Goal: Complete application form: Complete application form

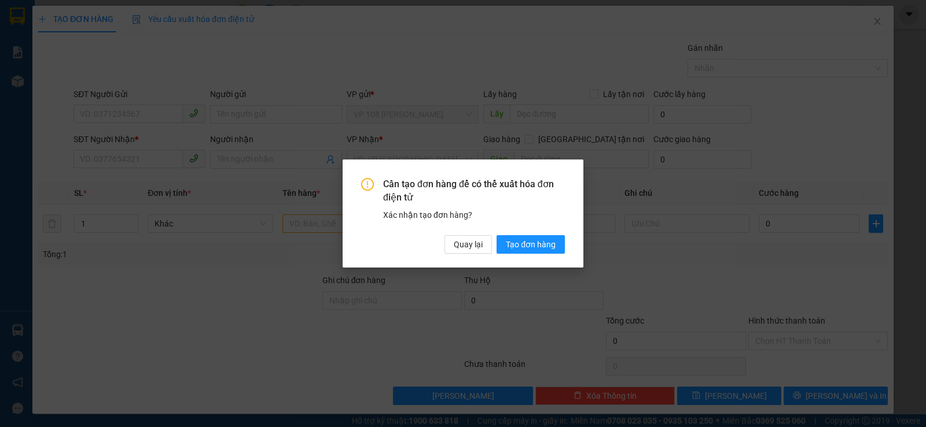
click at [460, 245] on span "Quay lại" at bounding box center [468, 244] width 29 height 13
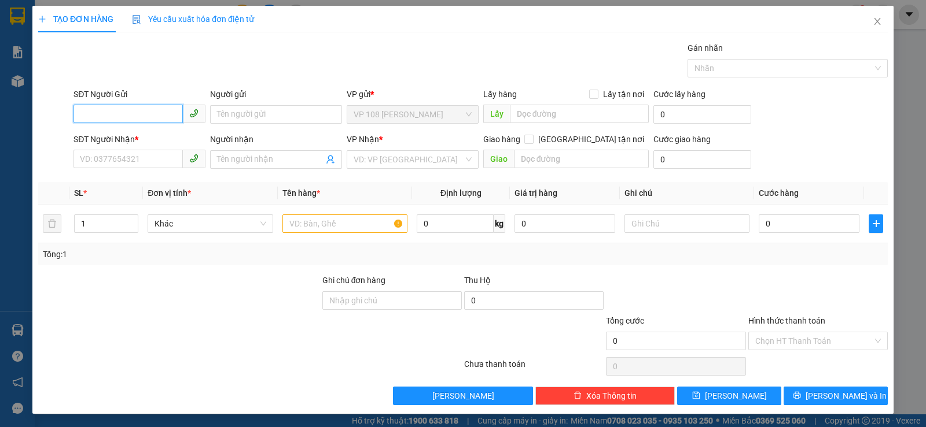
click at [127, 113] on input "SĐT Người Gửi" at bounding box center [127, 114] width 109 height 19
click at [127, 113] on input "09" at bounding box center [127, 114] width 109 height 19
type input "0913237939"
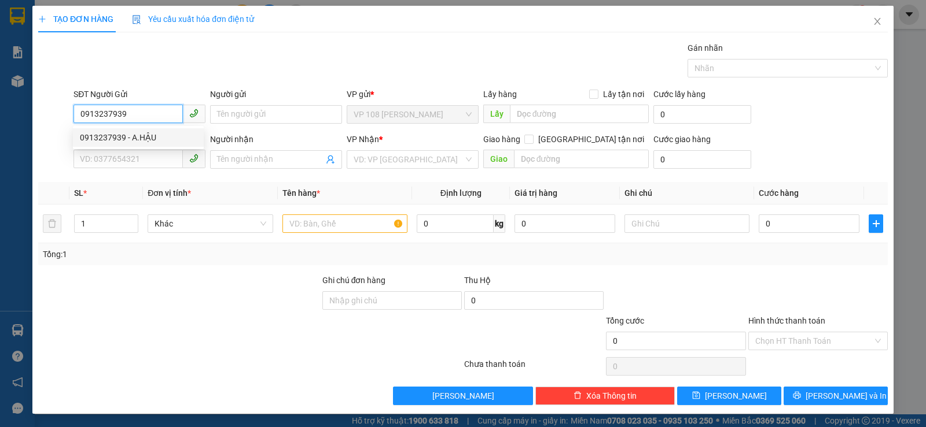
click at [138, 137] on div "0913237939 - A.HẬU" at bounding box center [138, 137] width 117 height 13
type input "A.HẬU"
type input "0913798320"
type input "NGÃ 3 CÁI MÉP"
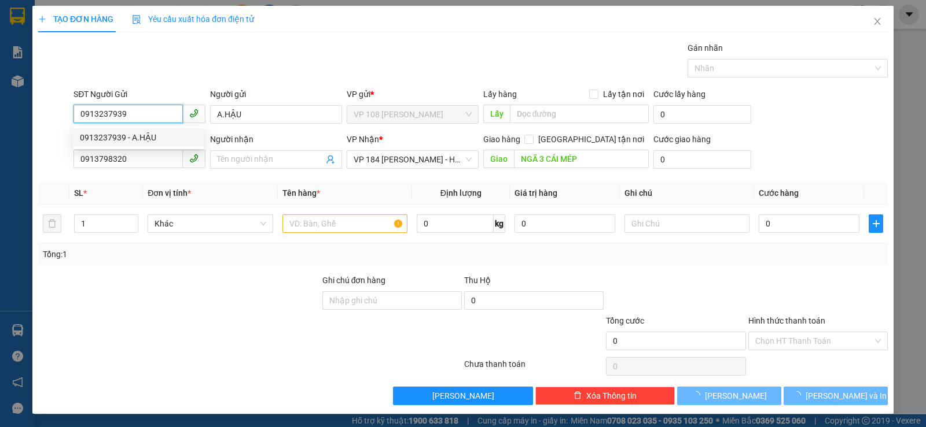
type input "30.000"
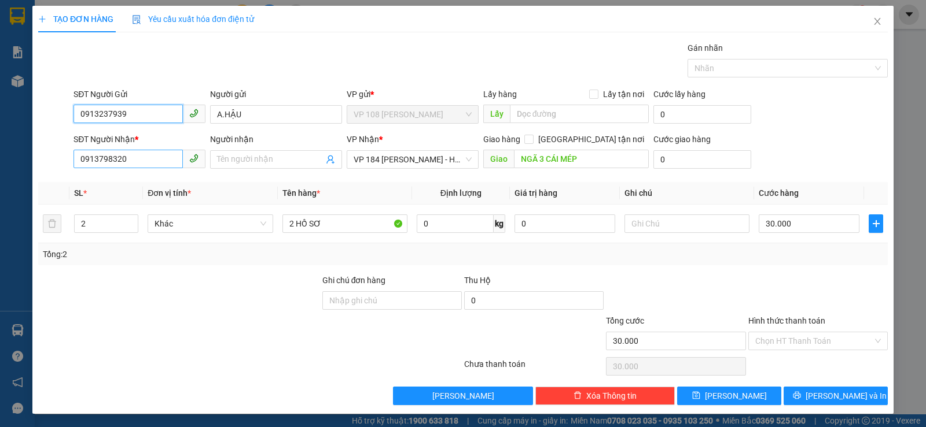
type input "0913237939"
click at [153, 157] on input "0913798320" at bounding box center [127, 159] width 109 height 19
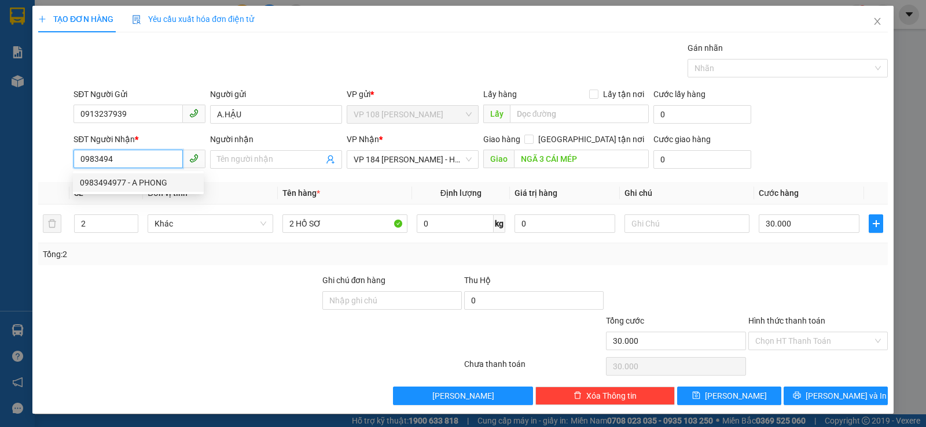
click at [158, 186] on div "0983494977 - A PHONG" at bounding box center [138, 182] width 117 height 13
type input "0983494977"
type input "A PHONG"
type input "N3 CÁI MÉP"
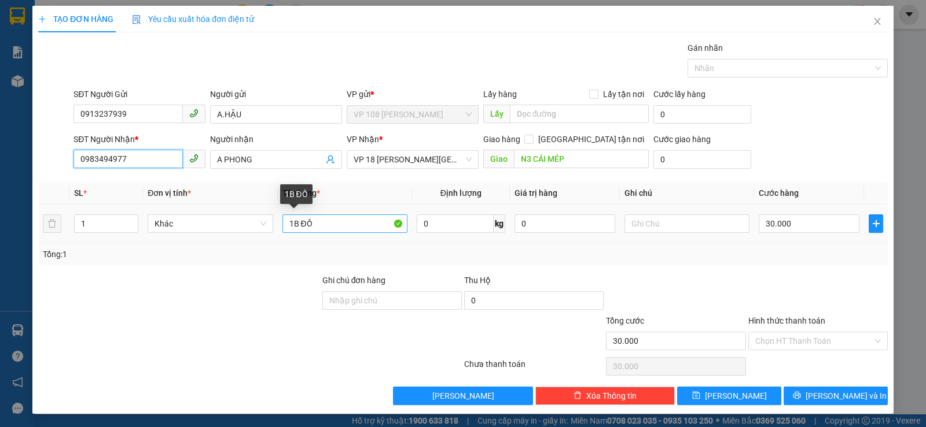
type input "0983494977"
click at [353, 221] on input "1B ĐỒ" at bounding box center [344, 224] width 125 height 19
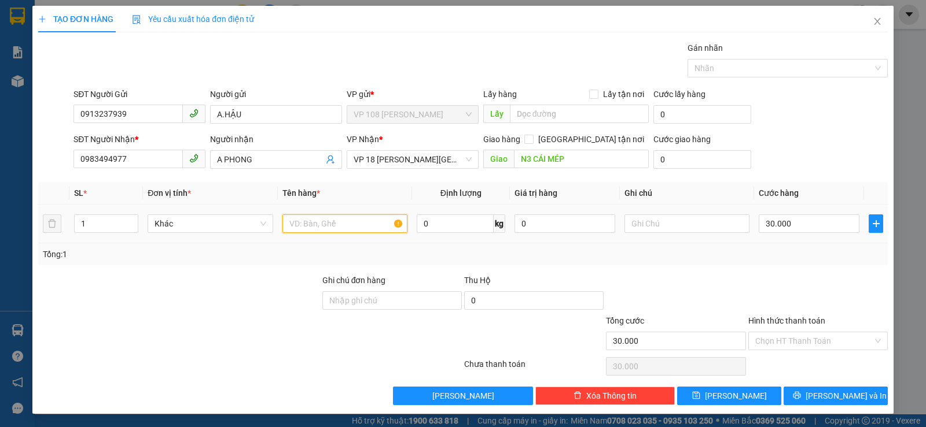
click at [353, 221] on input "text" at bounding box center [344, 224] width 125 height 19
click at [814, 224] on input "30.000" at bounding box center [808, 224] width 101 height 19
type input "2"
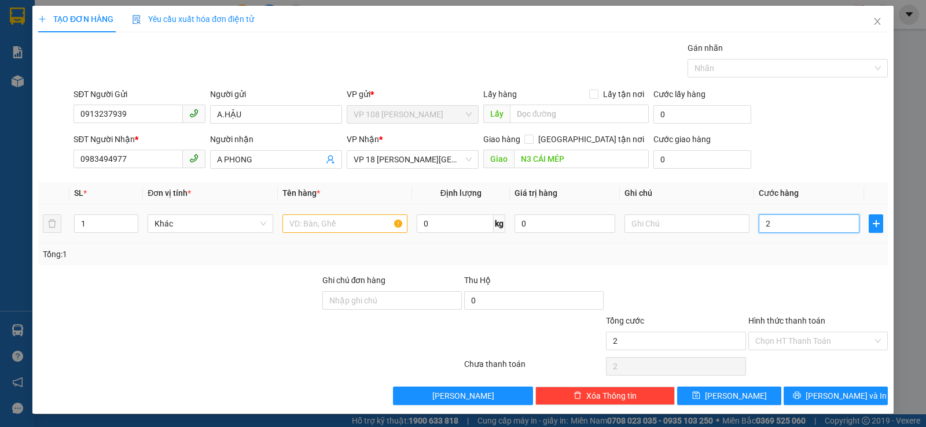
type input "20"
type input "200"
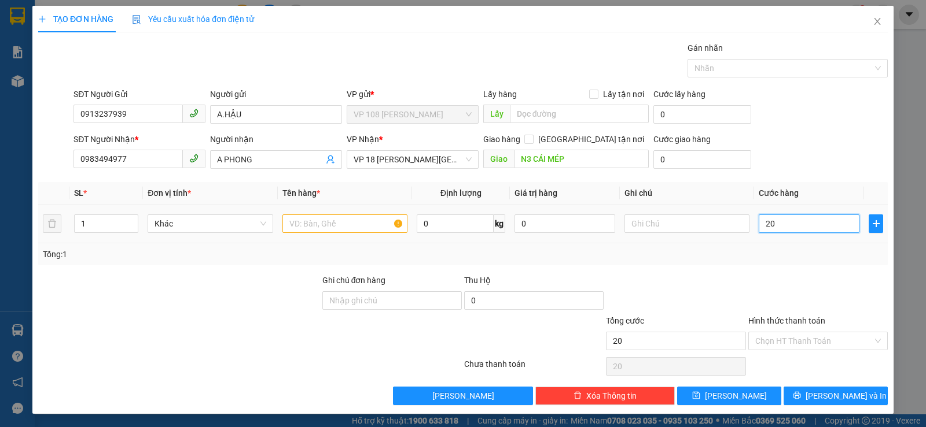
type input "200"
type input "2.000"
type input "20.000"
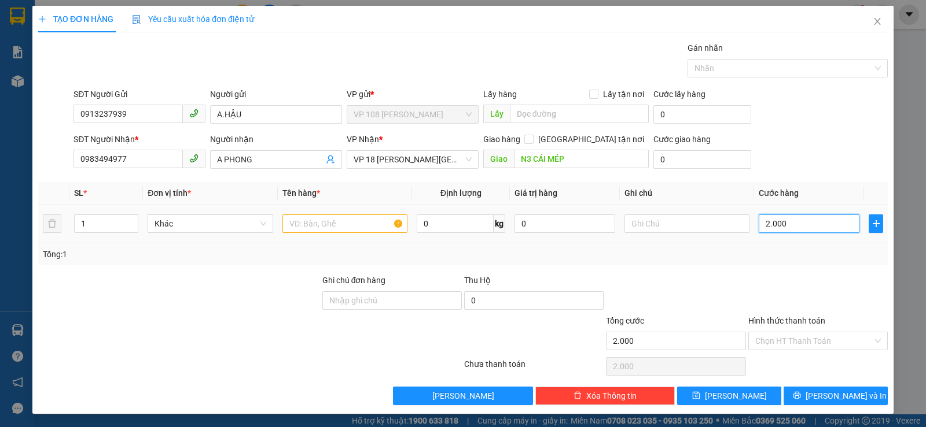
type input "20.000"
click at [310, 222] on input "text" at bounding box center [344, 224] width 125 height 19
drag, startPoint x: 337, startPoint y: 225, endPoint x: 312, endPoint y: 230, distance: 26.0
click at [312, 230] on input "1 TÚI TRẮNG" at bounding box center [344, 224] width 125 height 19
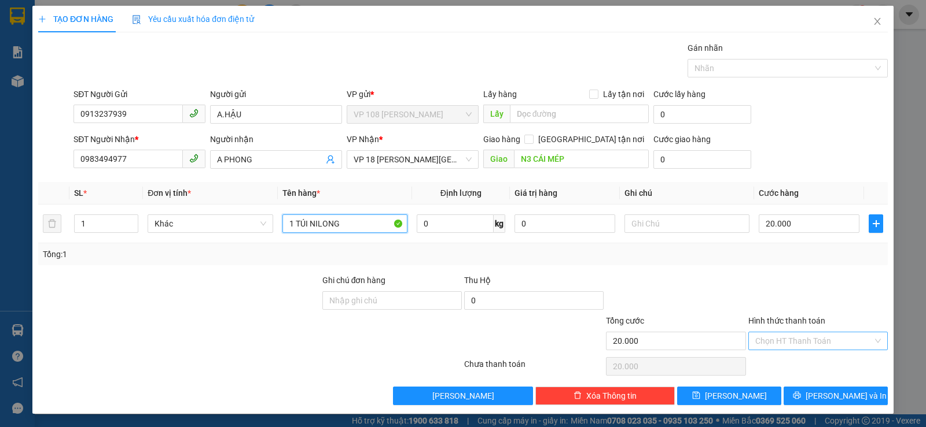
type input "1 TÚI NILONG"
click at [810, 346] on input "Hình thức thanh toán" at bounding box center [813, 341] width 117 height 17
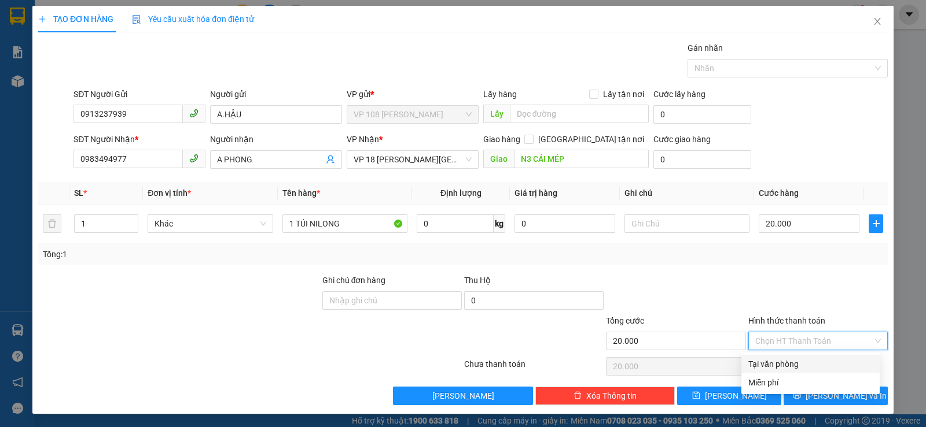
click at [792, 357] on div "Tại văn phòng" at bounding box center [810, 364] width 138 height 19
type input "0"
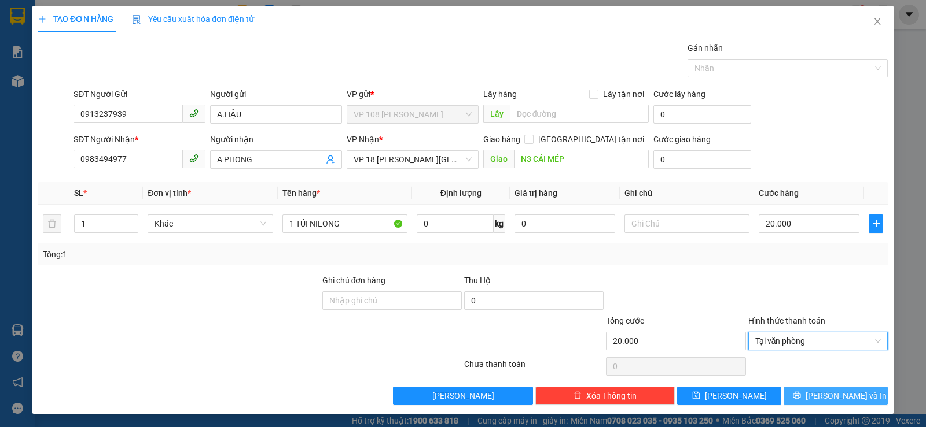
click at [822, 390] on span "[PERSON_NAME] và In" at bounding box center [845, 396] width 81 height 13
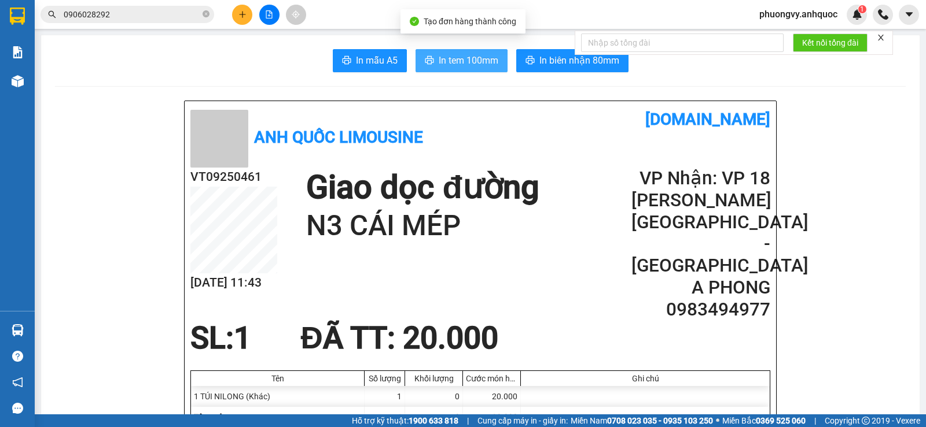
click at [484, 56] on span "In tem 100mm" at bounding box center [468, 60] width 60 height 14
click at [28, 80] on div "Kho hàng mới" at bounding box center [17, 81] width 35 height 29
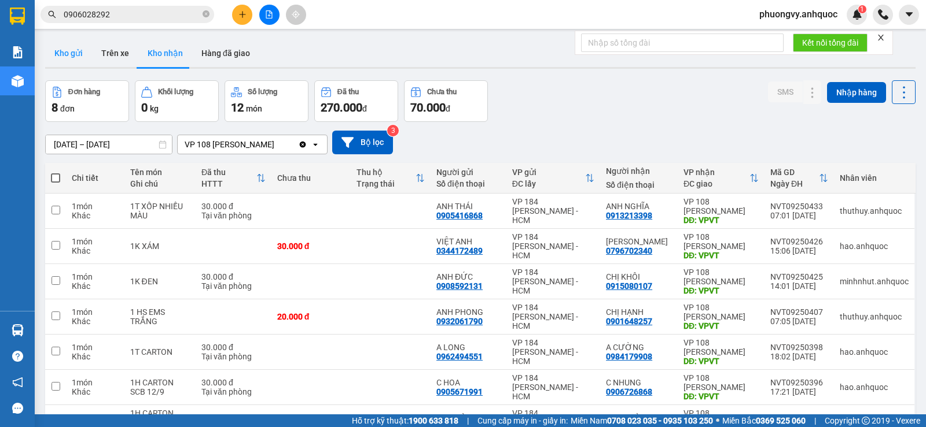
click at [54, 53] on button "Kho gửi" at bounding box center [68, 53] width 47 height 28
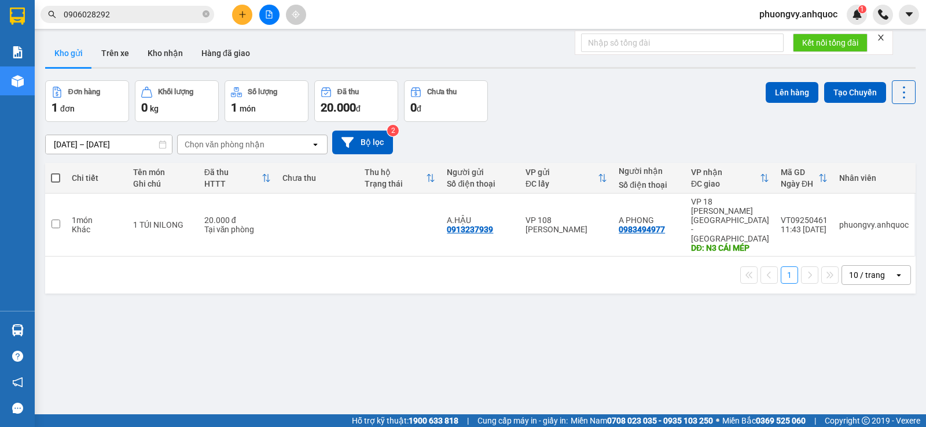
click at [887, 284] on div "ver 1.8.143 Kho gửi Trên xe Kho nhận Hàng đã giao Đơn hàng 1 đơn Khối lượng 0 k…" at bounding box center [479, 248] width 879 height 427
